Goal: Information Seeking & Learning: Learn about a topic

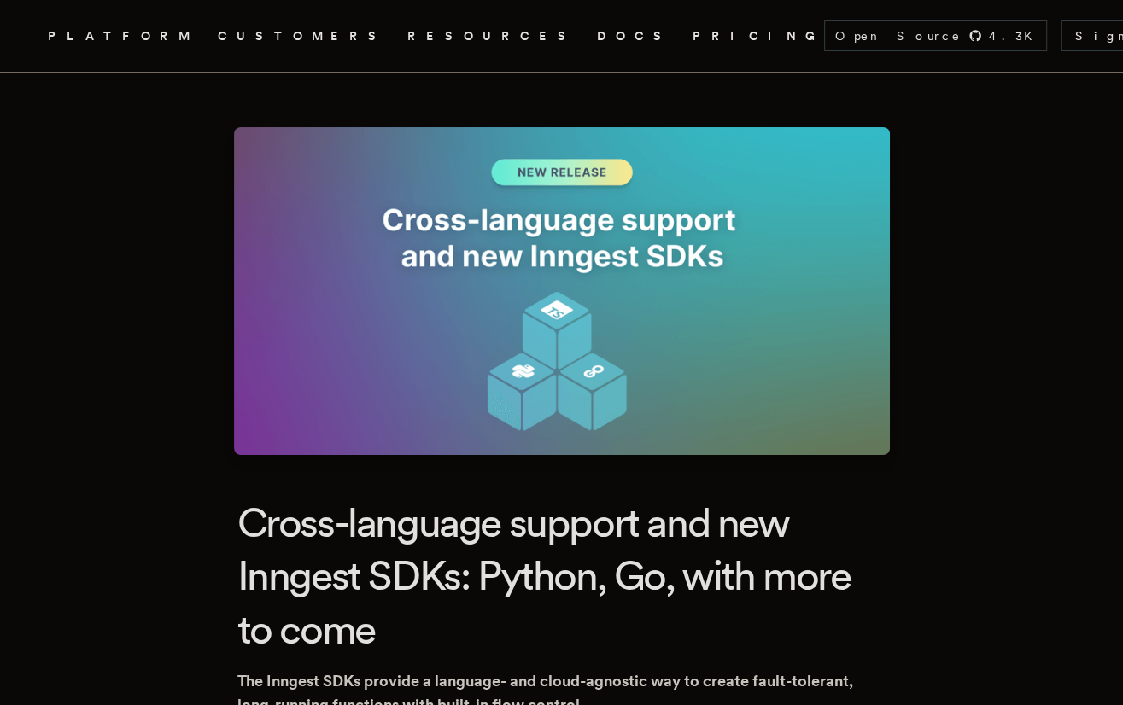
scroll to position [-11, 0]
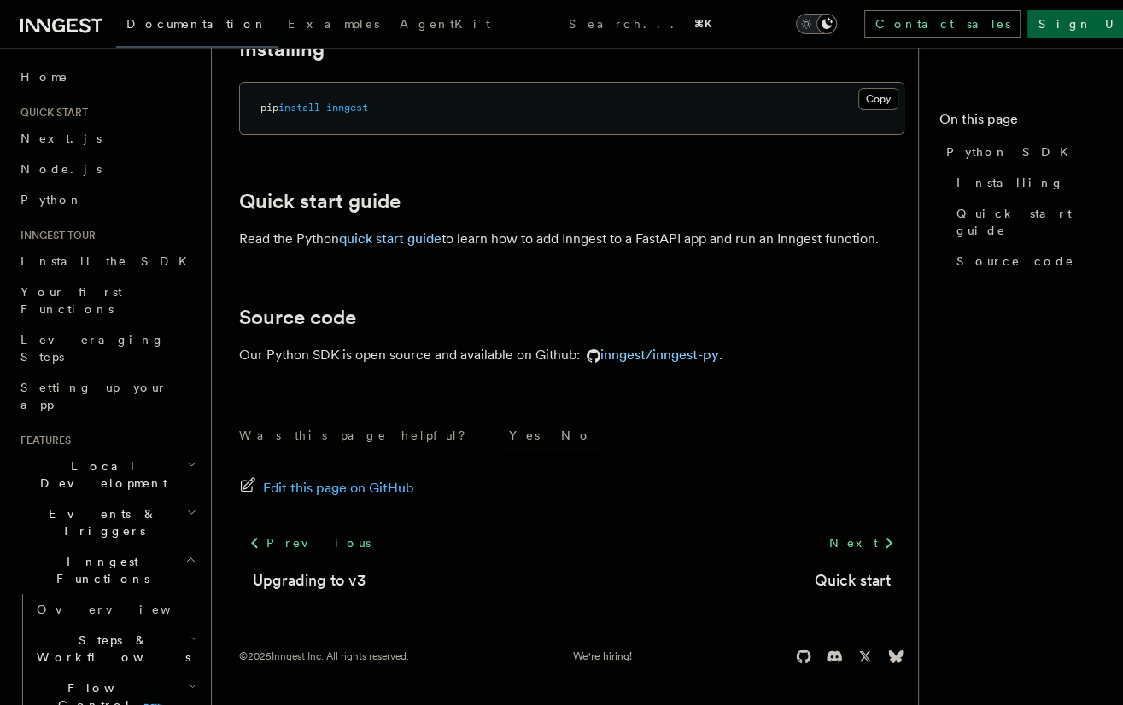
scroll to position [119, 0]
click at [393, 234] on link "quick start guide" at bounding box center [390, 239] width 102 height 16
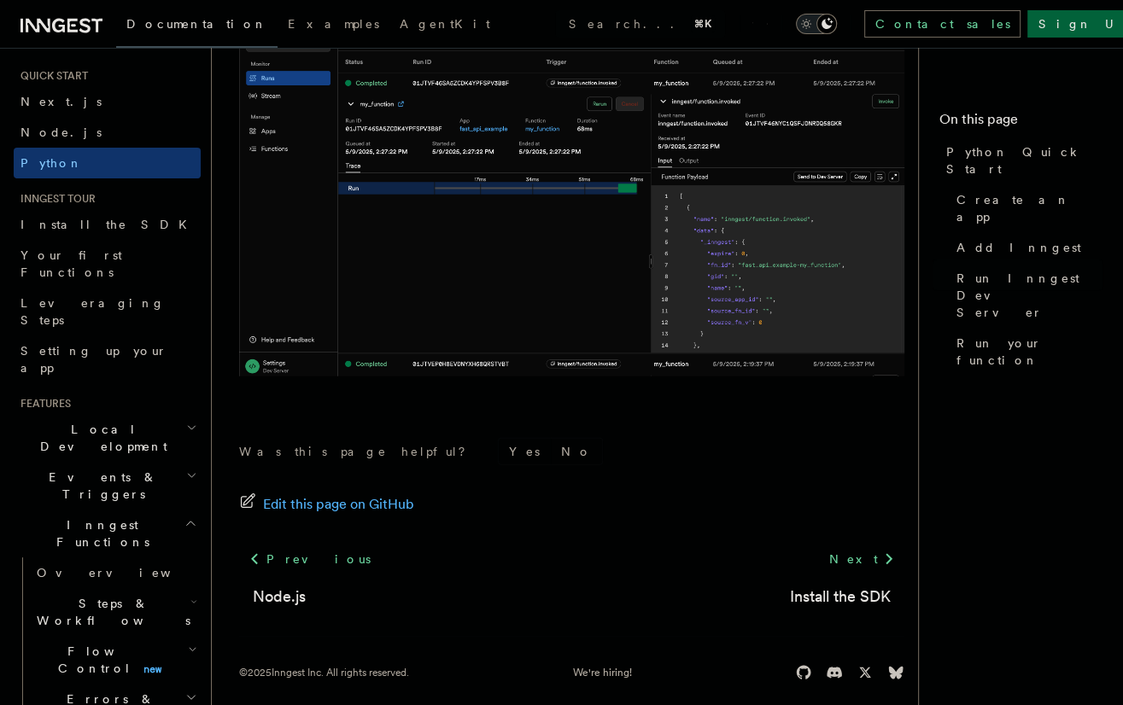
scroll to position [96, 0]
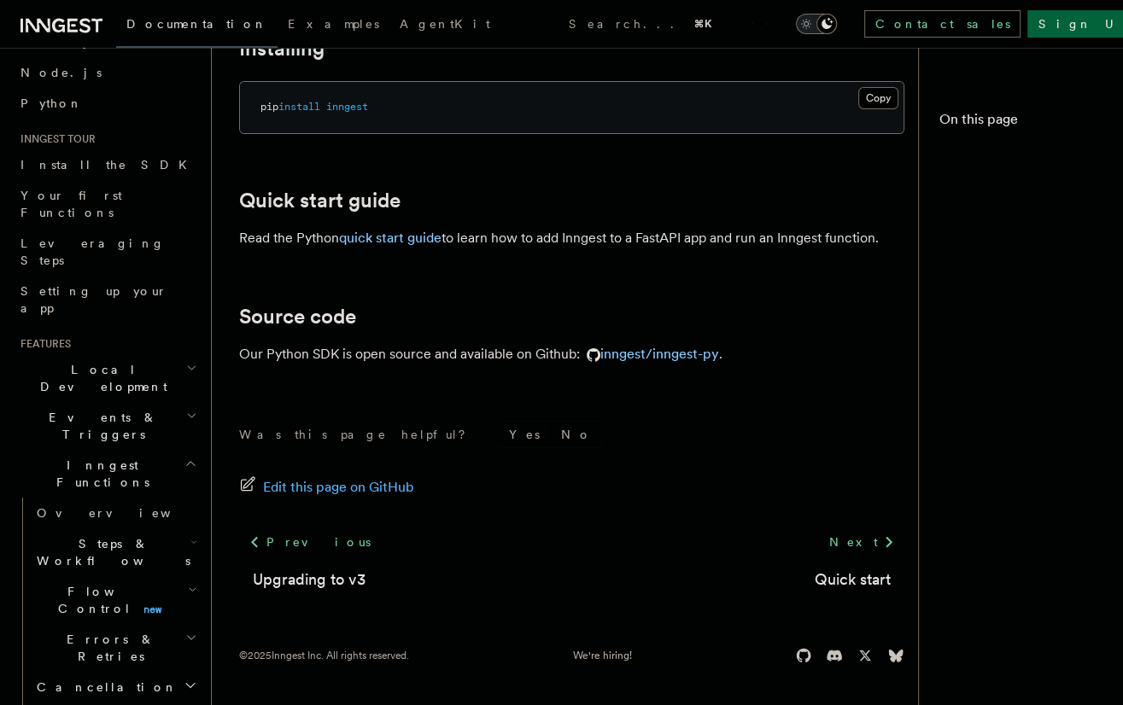
scroll to position [118, 0]
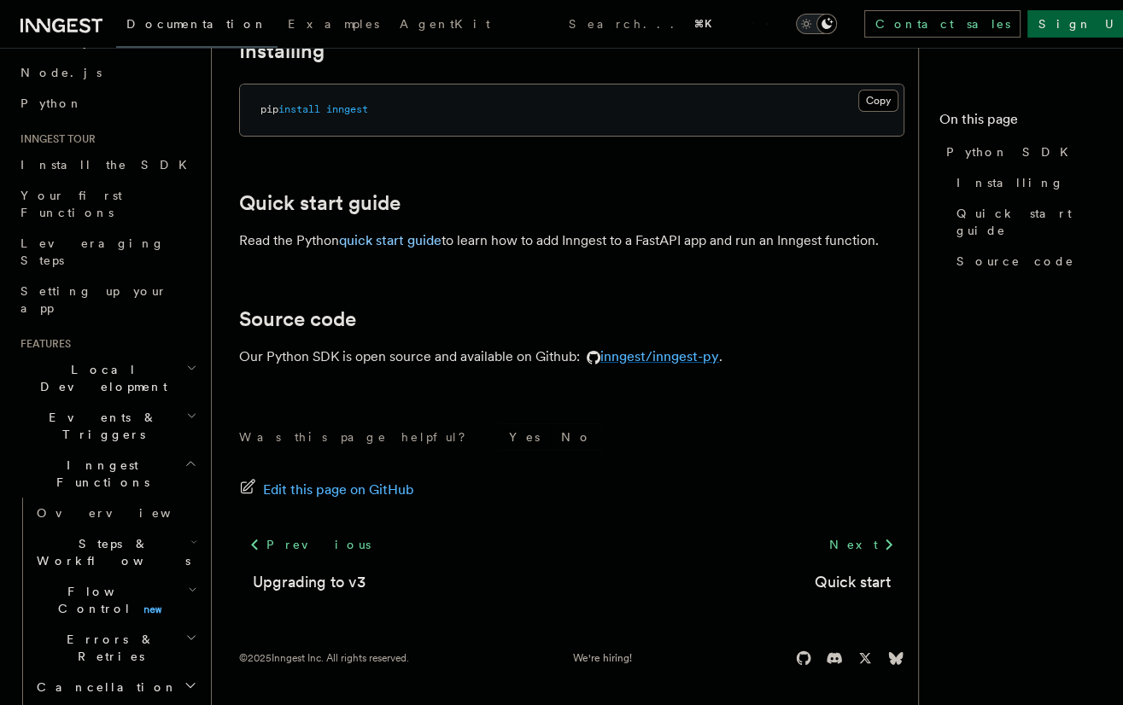
click at [691, 358] on link "inngest/inngest-py" at bounding box center [649, 356] width 139 height 16
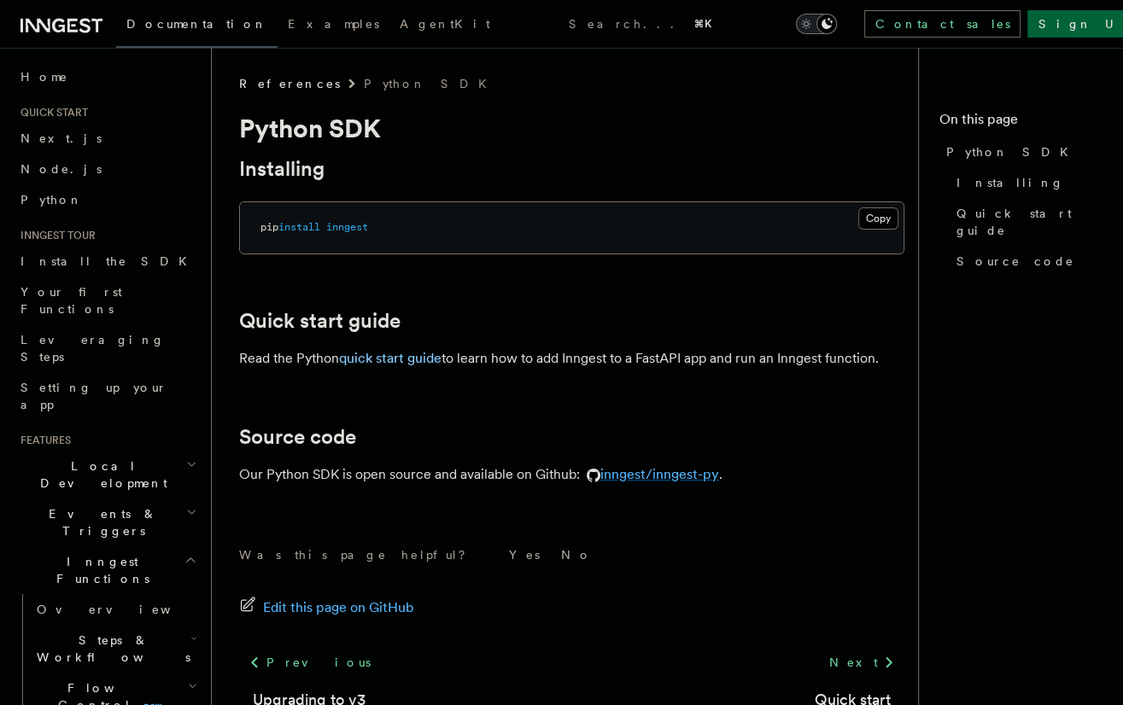
click at [671, 472] on link "inngest/inngest-py" at bounding box center [649, 474] width 139 height 16
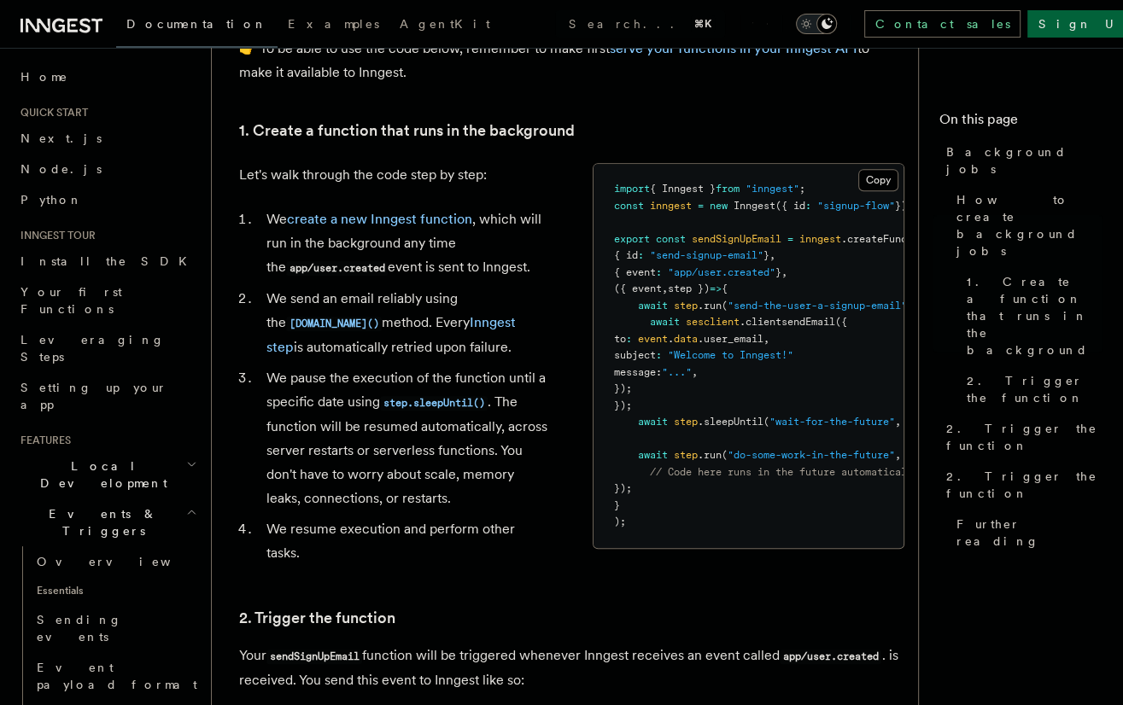
scroll to position [176, 0]
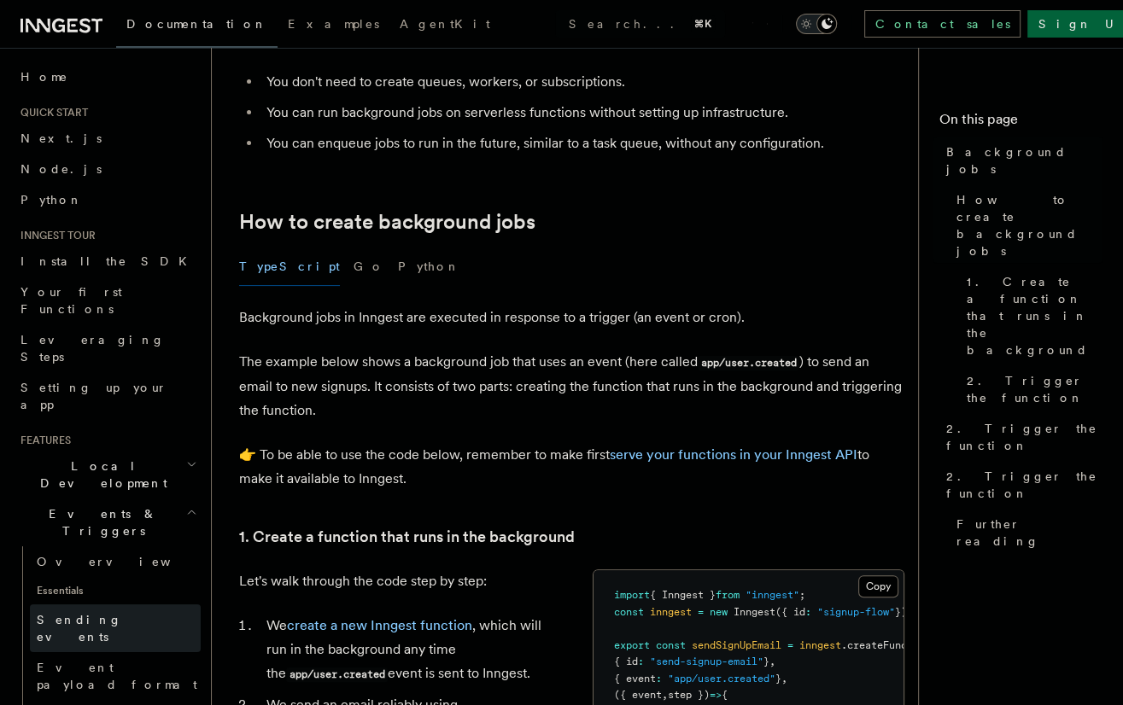
click at [67, 613] on span "Sending events" at bounding box center [79, 628] width 85 height 31
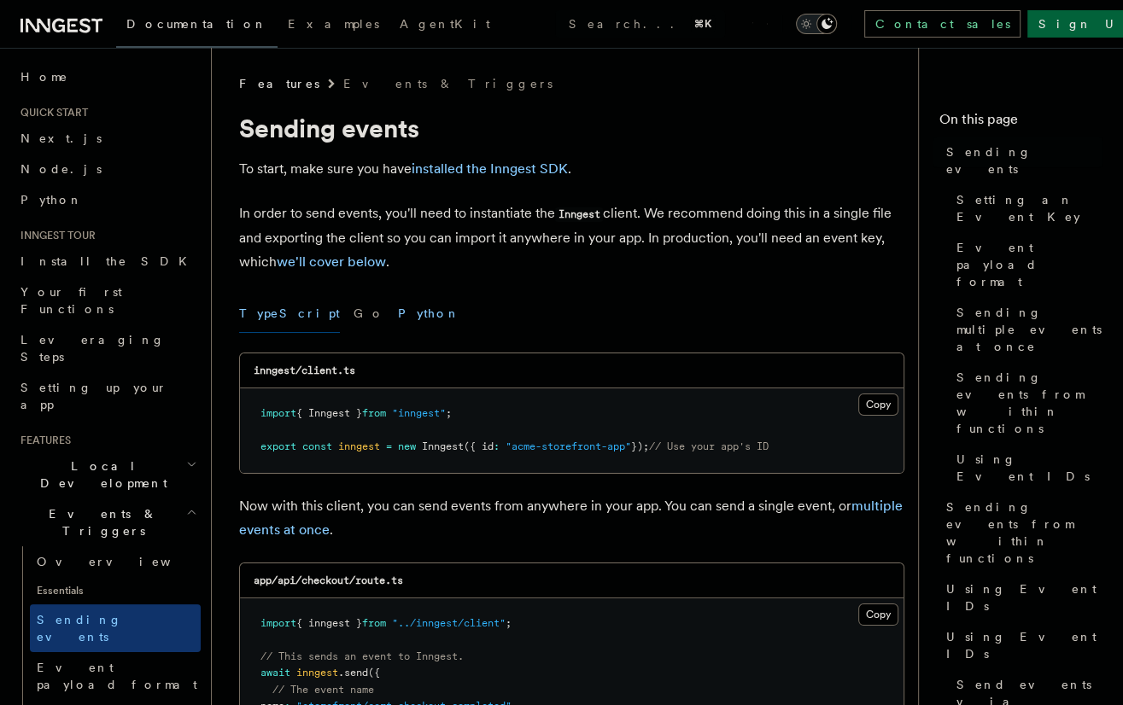
click at [398, 313] on button "Python" at bounding box center [429, 314] width 62 height 38
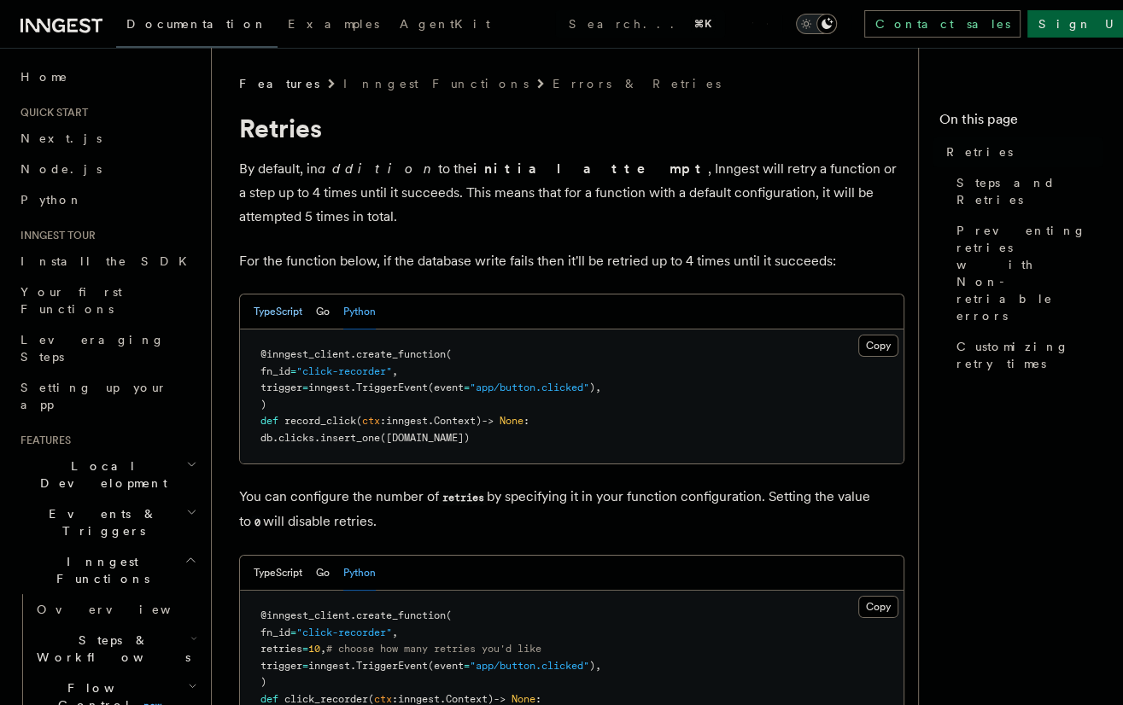
click at [256, 295] on button "TypeScript" at bounding box center [278, 312] width 49 height 35
